Goal: Task Accomplishment & Management: Complete application form

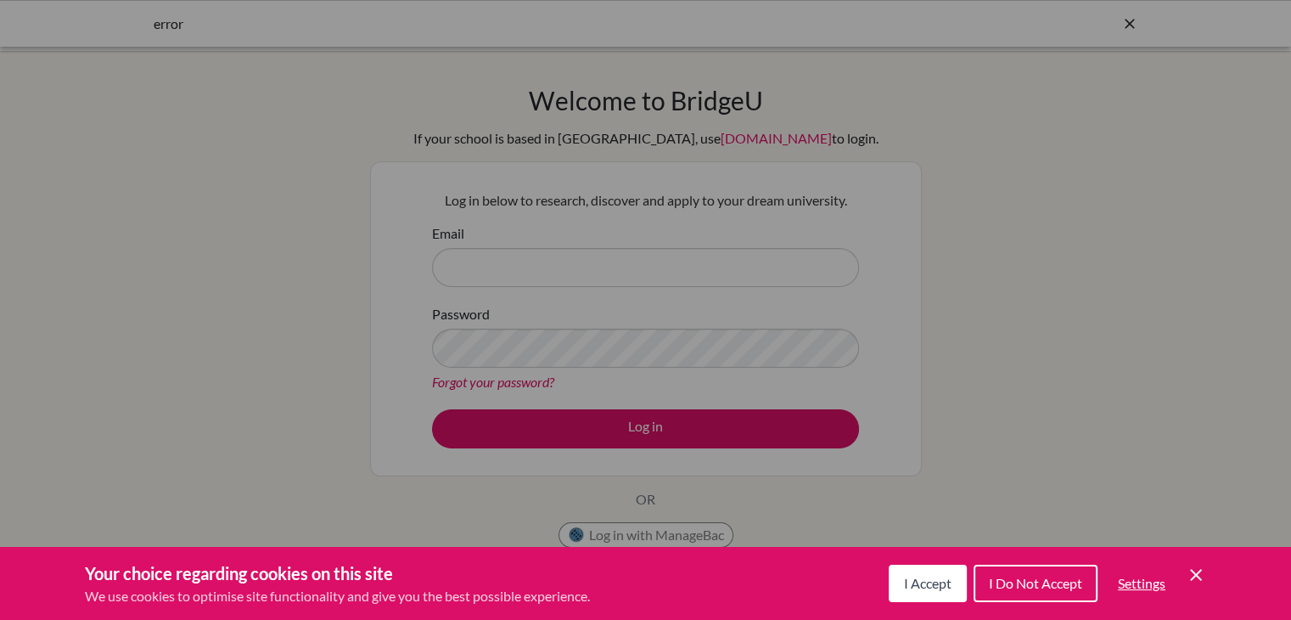
click at [906, 583] on span "I Accept" at bounding box center [928, 583] width 48 height 16
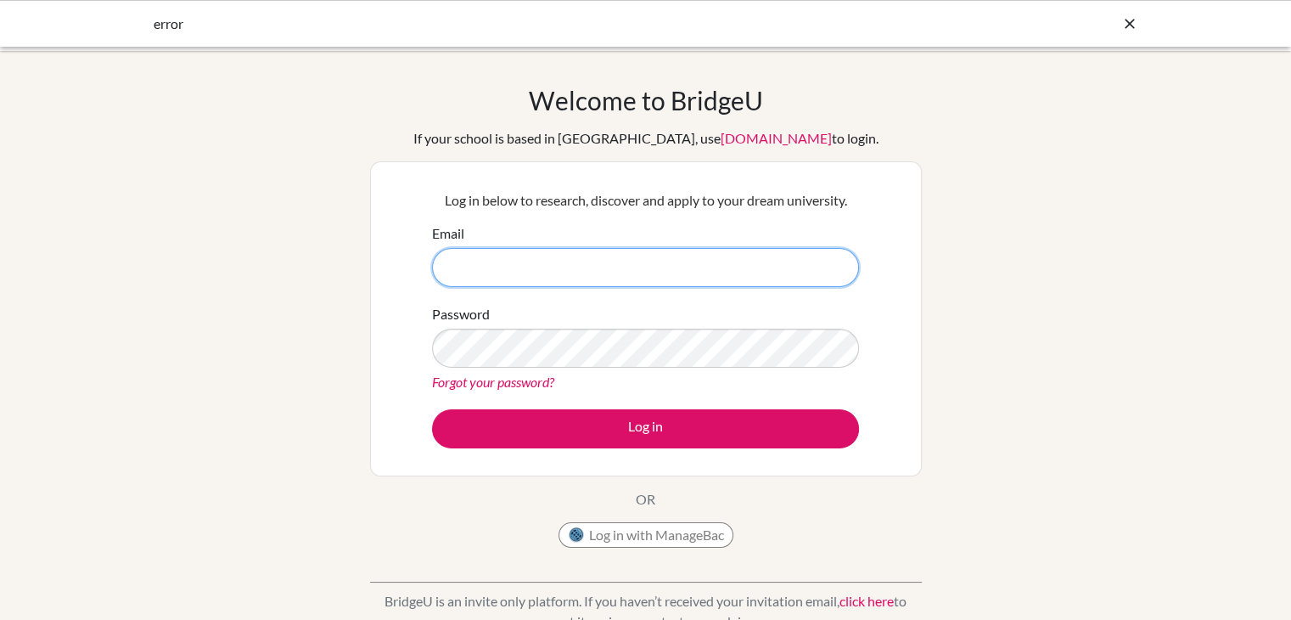
click at [530, 267] on input "Email" at bounding box center [645, 267] width 427 height 39
type input "[EMAIL_ADDRESS][DOMAIN_NAME]"
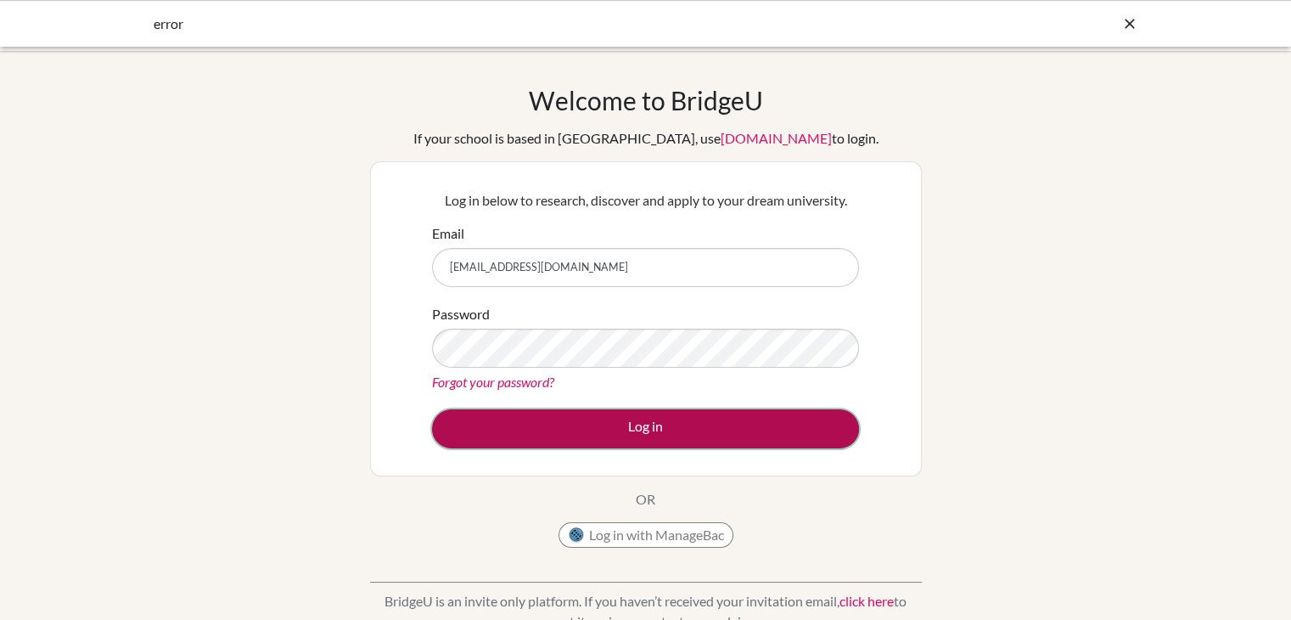
click at [628, 439] on button "Log in" at bounding box center [645, 428] width 427 height 39
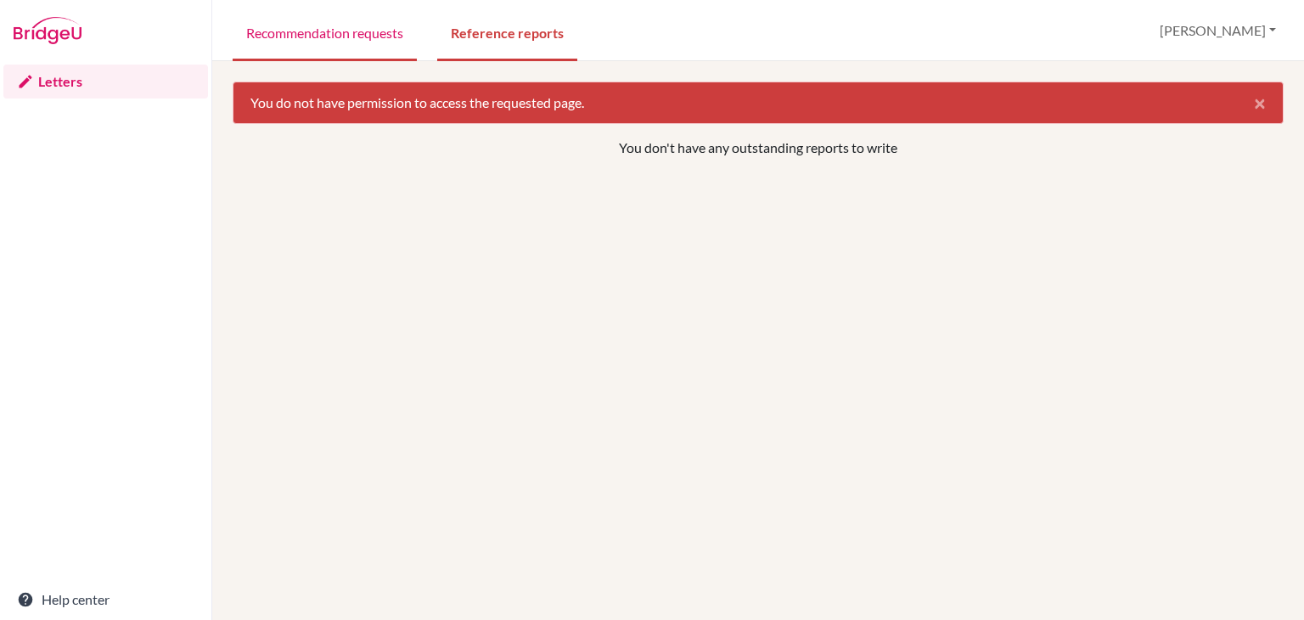
click at [343, 28] on link "Recommendation requests" at bounding box center [325, 32] width 184 height 59
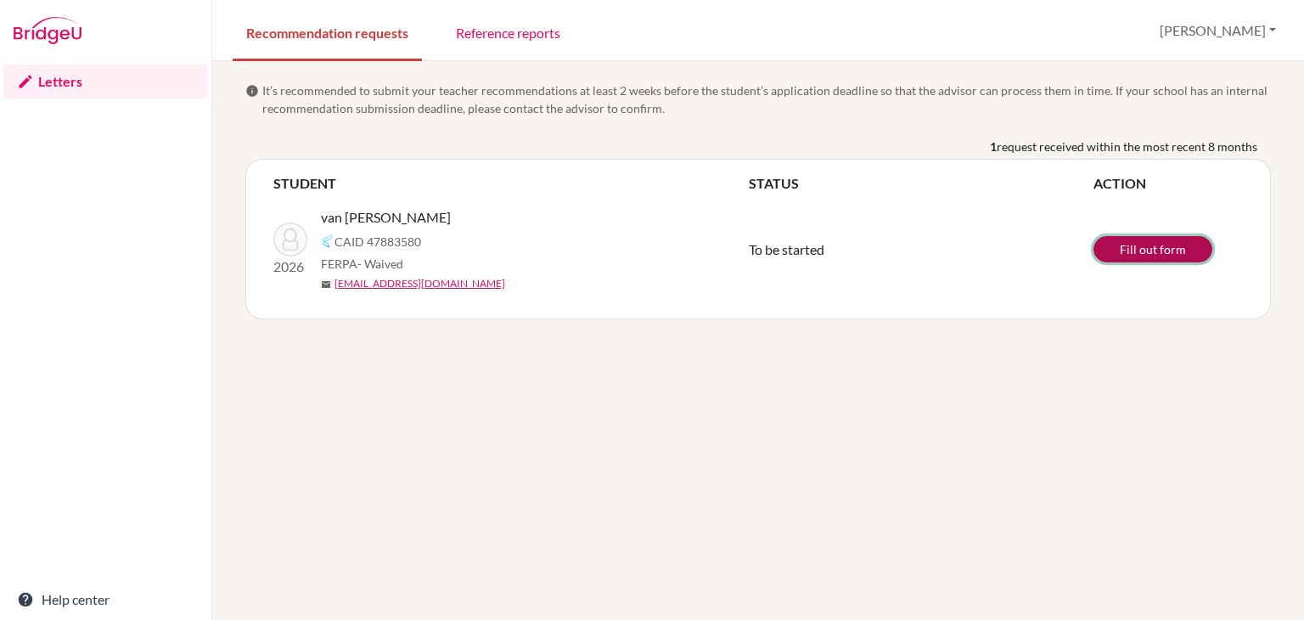
click at [1134, 250] on link "Fill out form" at bounding box center [1152, 249] width 119 height 26
